Goal: Task Accomplishment & Management: Use online tool/utility

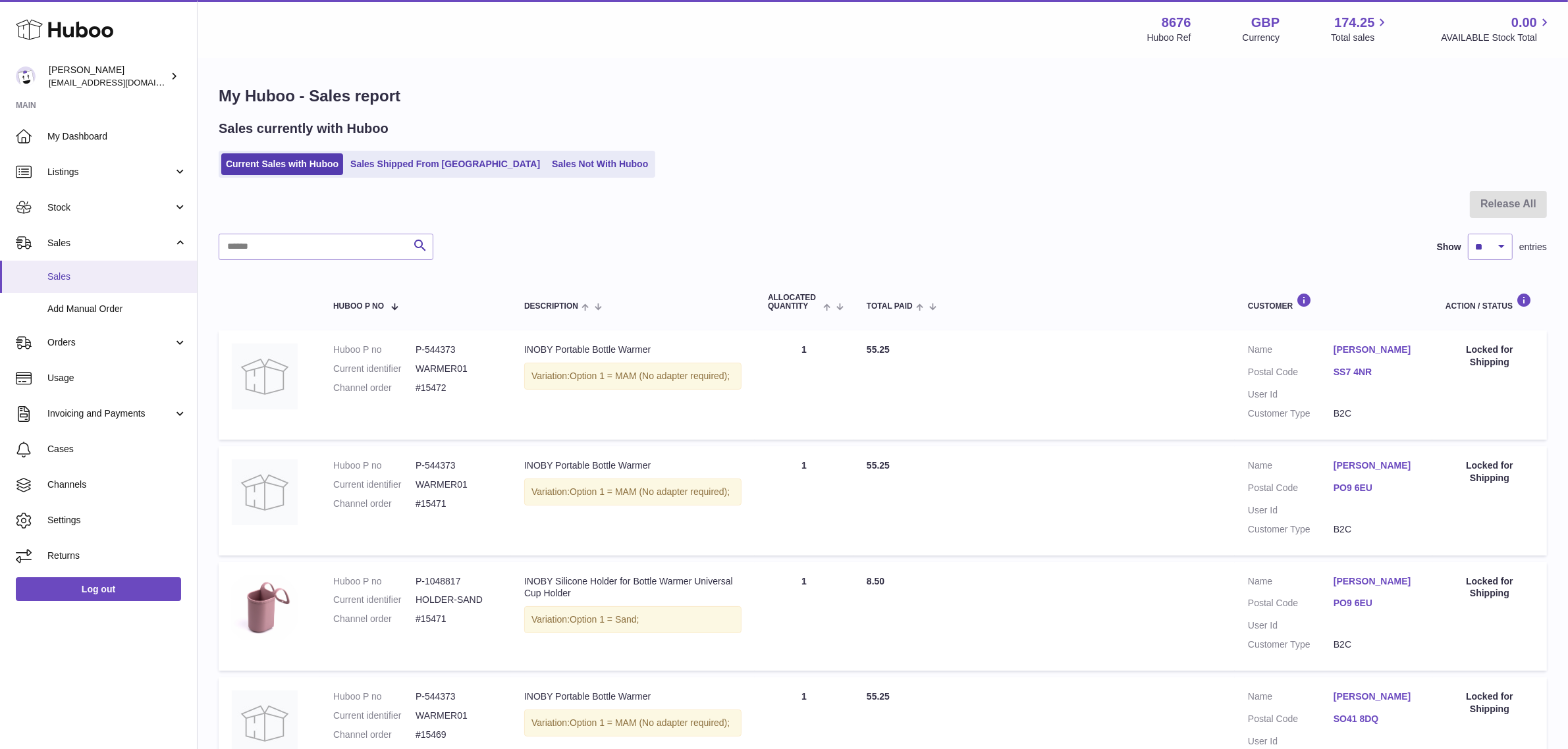
click at [74, 271] on span "Sales" at bounding box center [117, 276] width 140 height 13
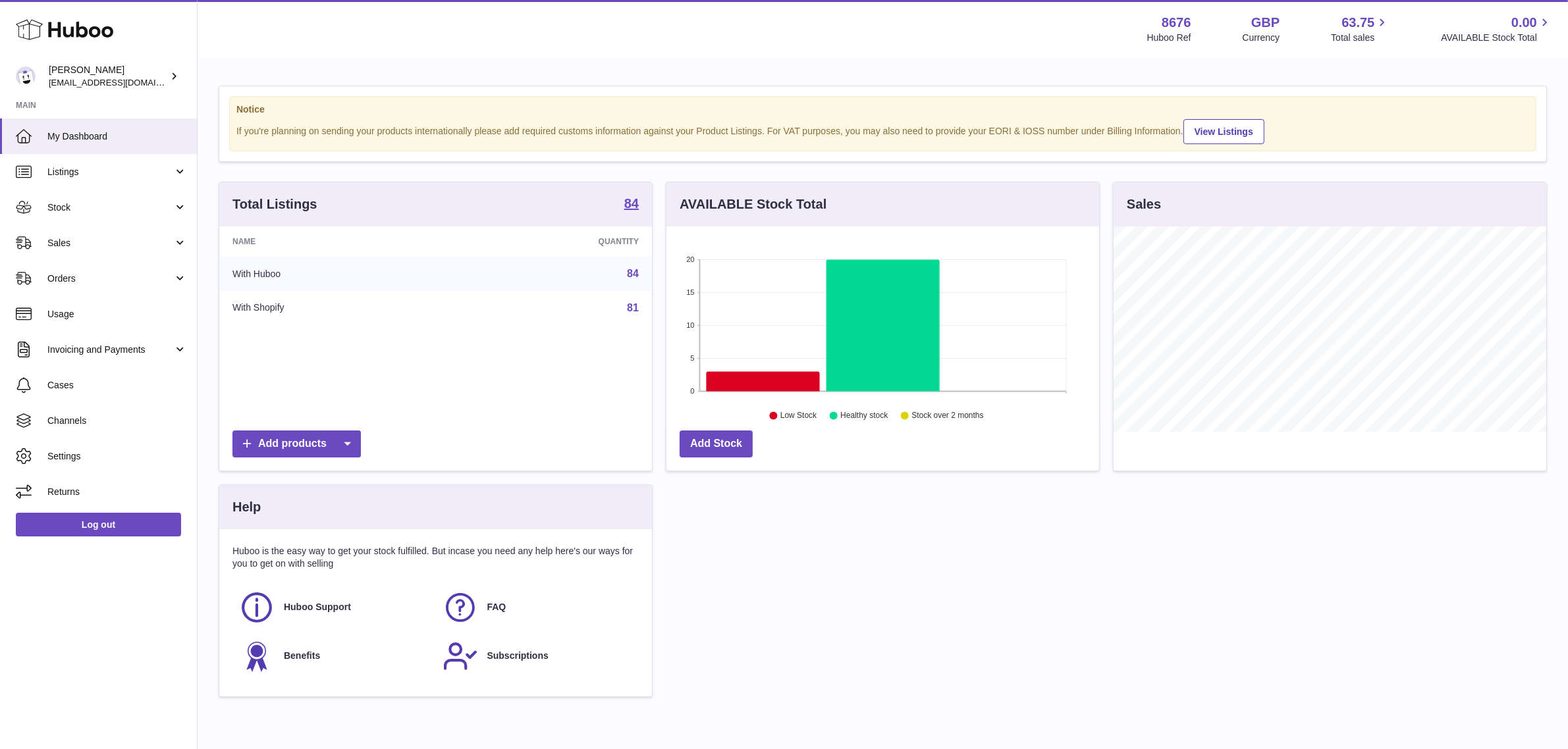
scroll to position [205, 433]
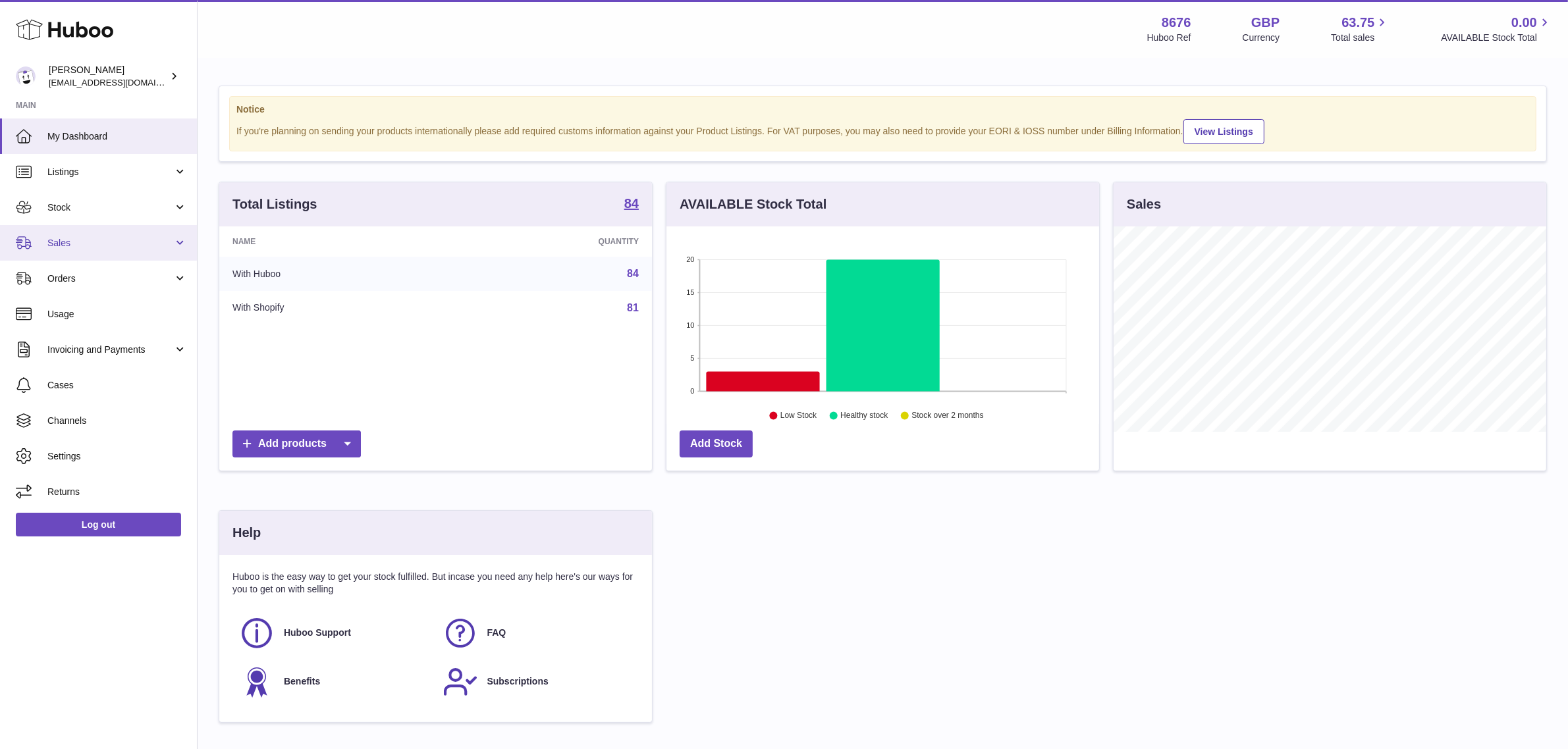
click at [74, 251] on link "Sales" at bounding box center [98, 243] width 197 height 35
click at [76, 281] on span "Orders" at bounding box center [110, 278] width 125 height 13
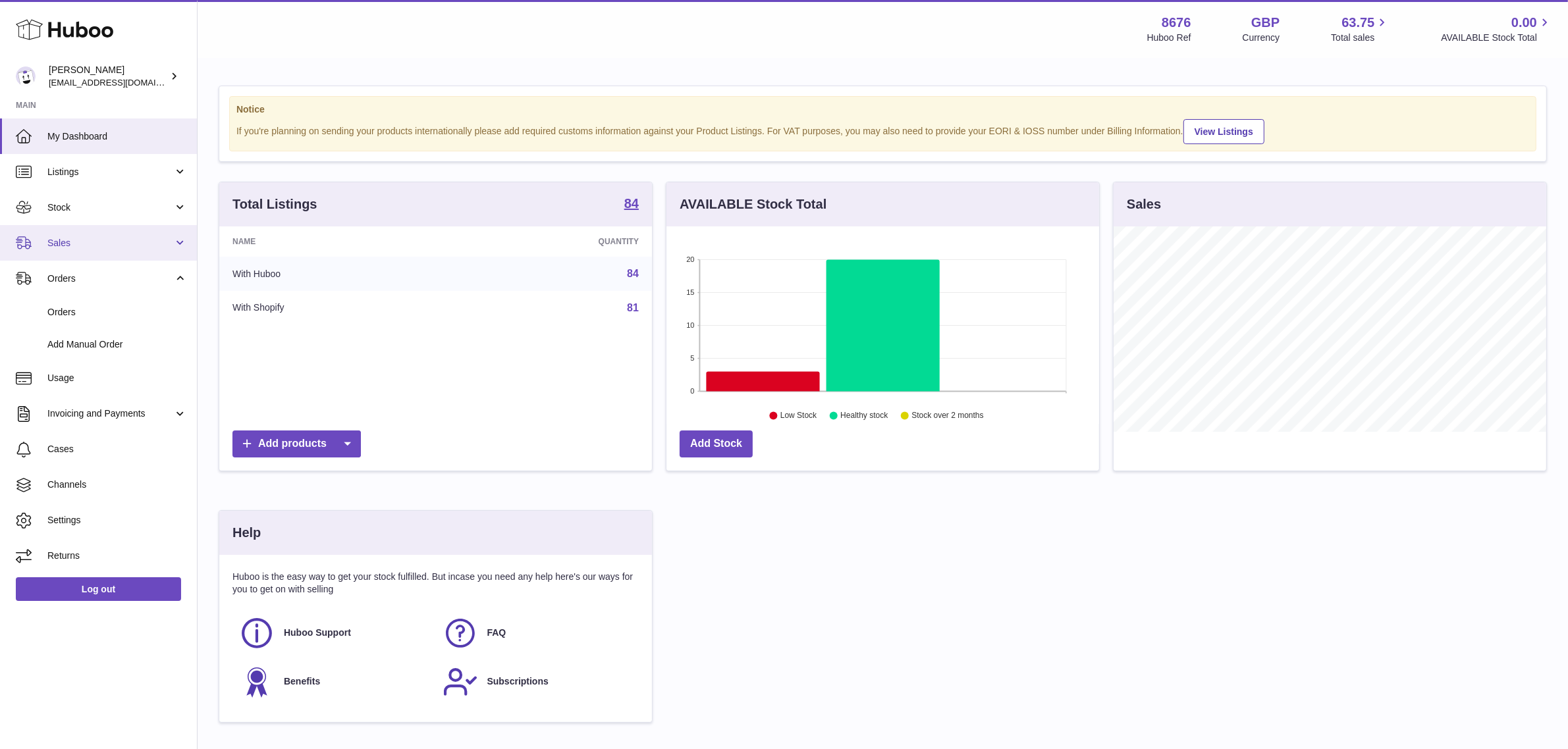
click at [102, 232] on link "Sales" at bounding box center [98, 243] width 197 height 35
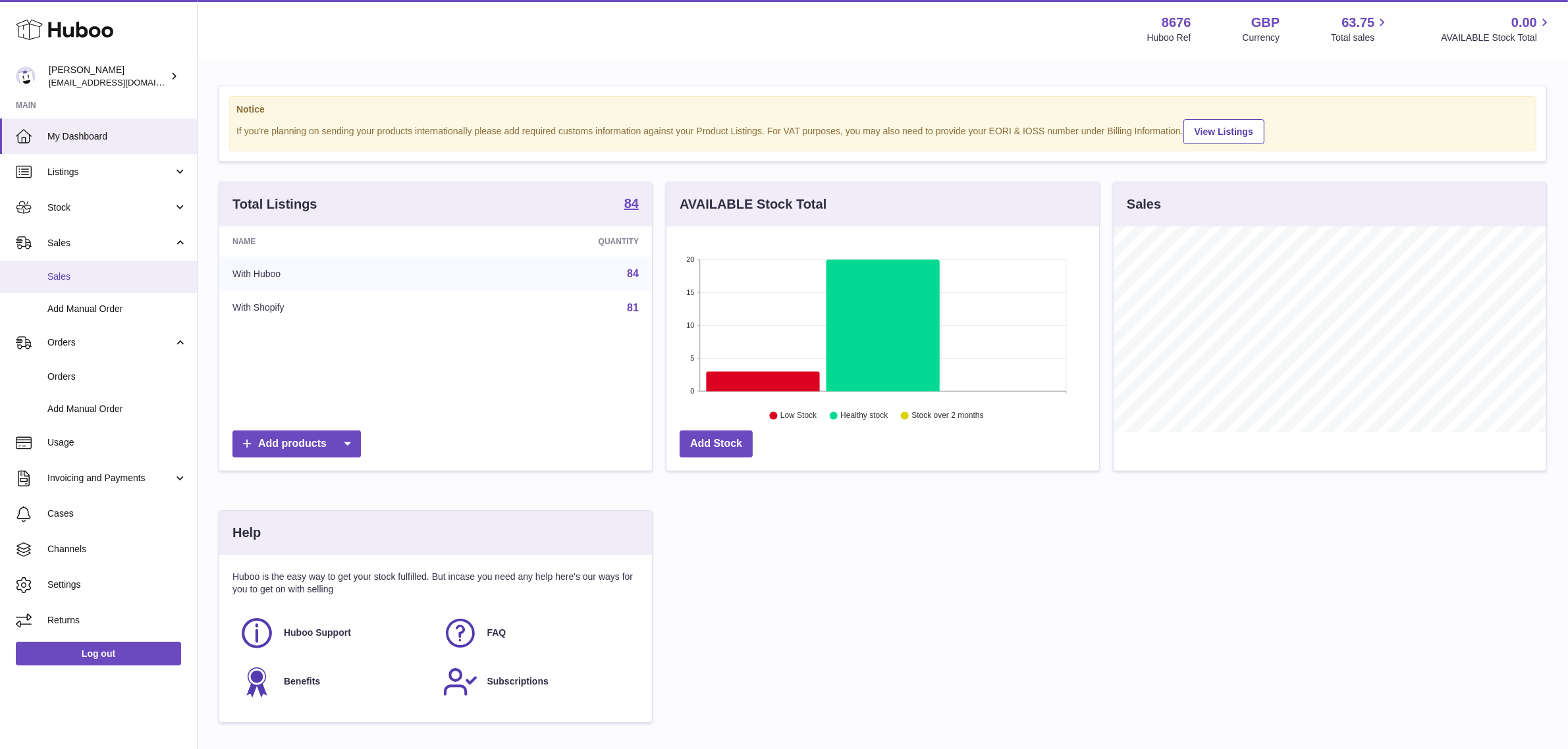
click at [54, 274] on span "Sales" at bounding box center [117, 276] width 140 height 13
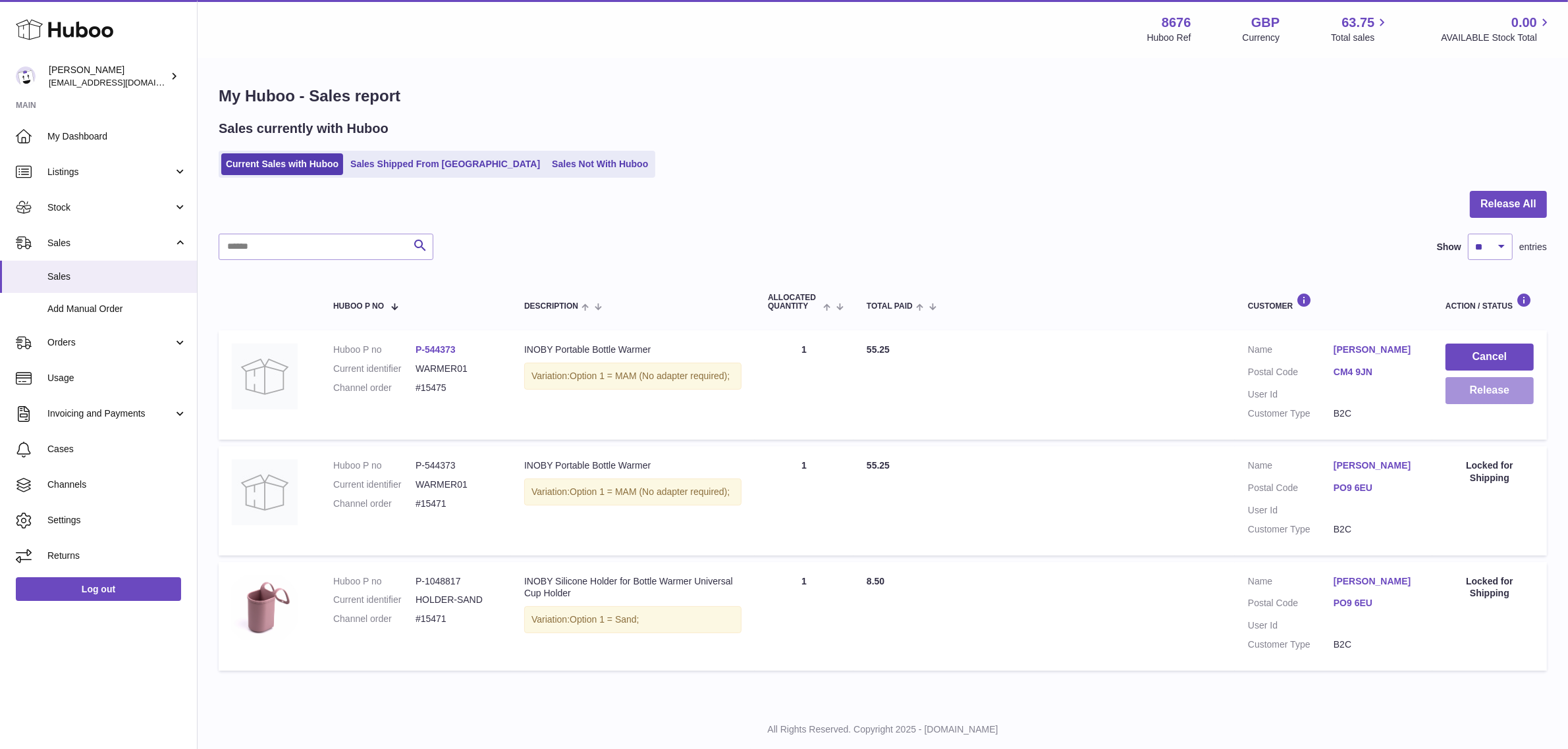
click at [1467, 393] on button "Release" at bounding box center [1490, 391] width 88 height 27
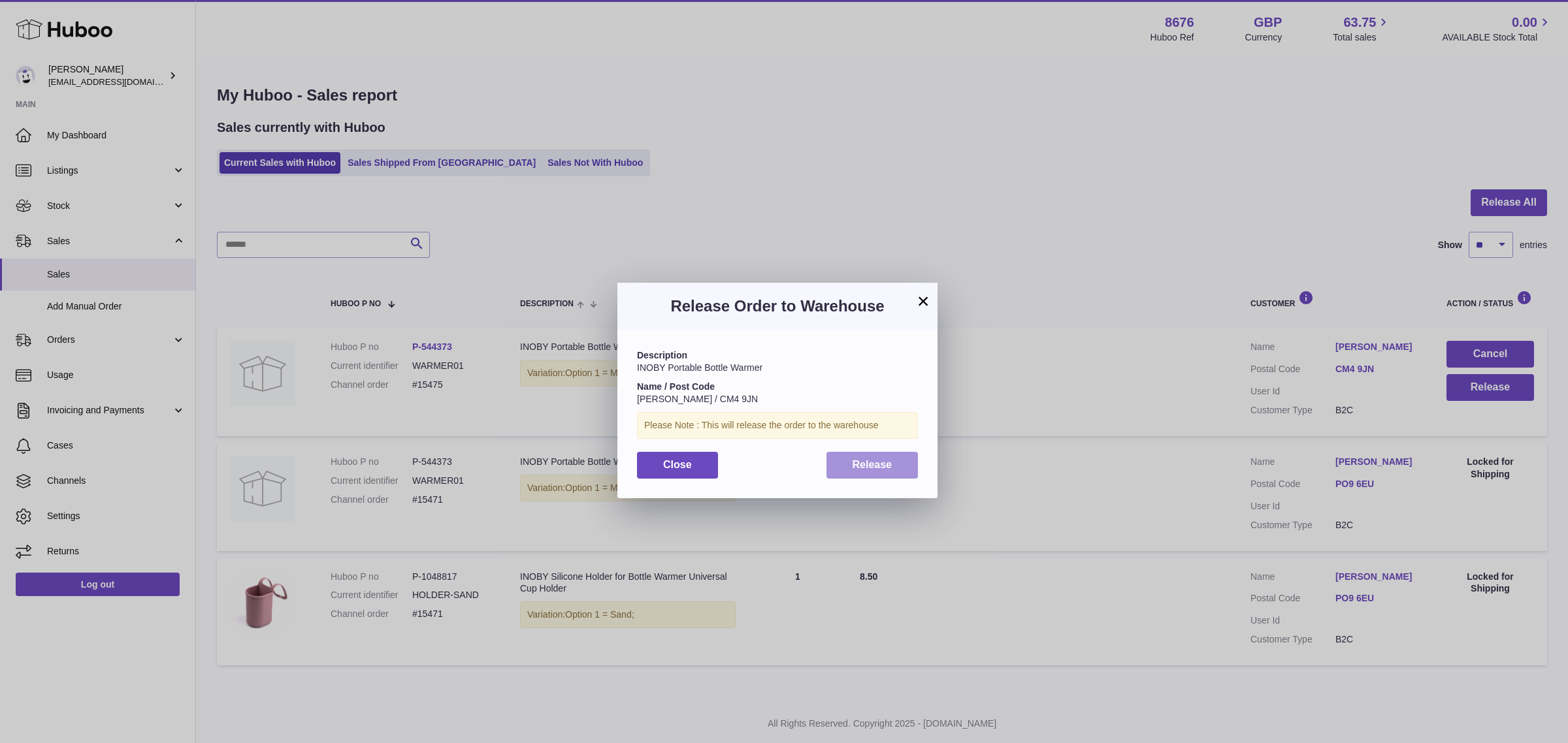
click at [878, 471] on button "Release" at bounding box center [872, 465] width 92 height 27
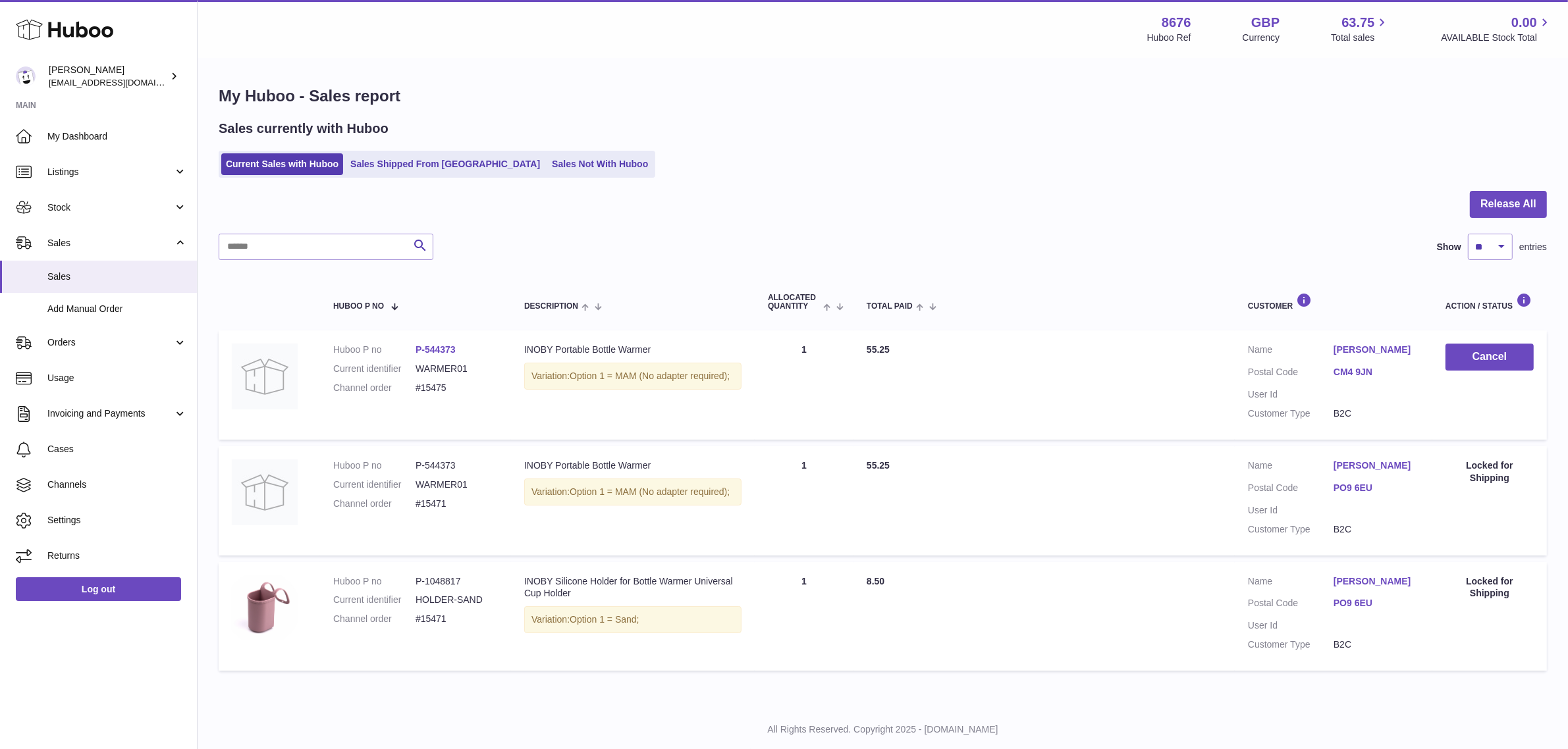
scroll to position [31, 0]
